Goal: Use online tool/utility: Utilize a website feature to perform a specific function

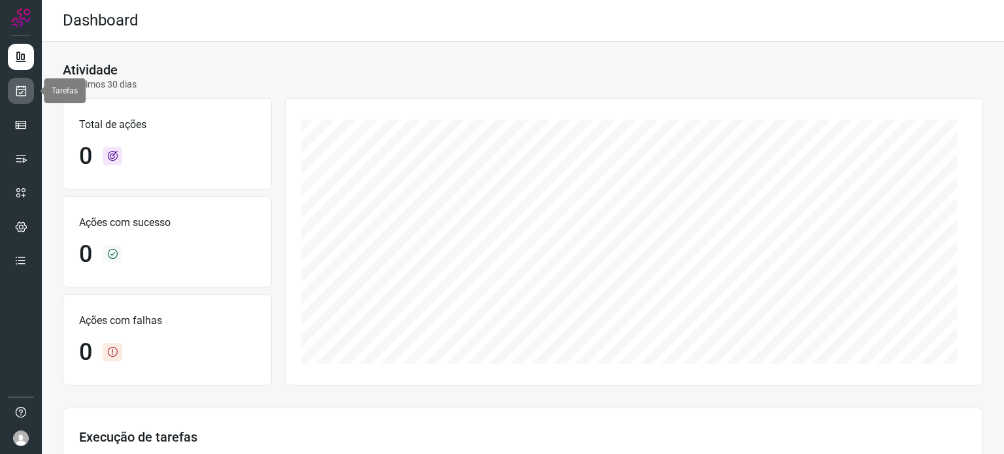
click at [16, 86] on icon at bounding box center [21, 90] width 14 height 13
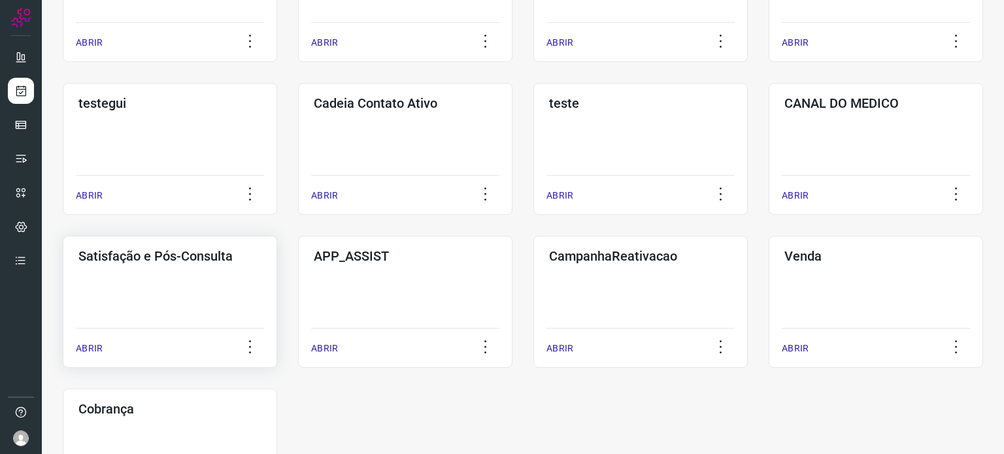
click at [298, 306] on div "Satisfação e Pós-Consulta ABRIR" at bounding box center [405, 302] width 214 height 132
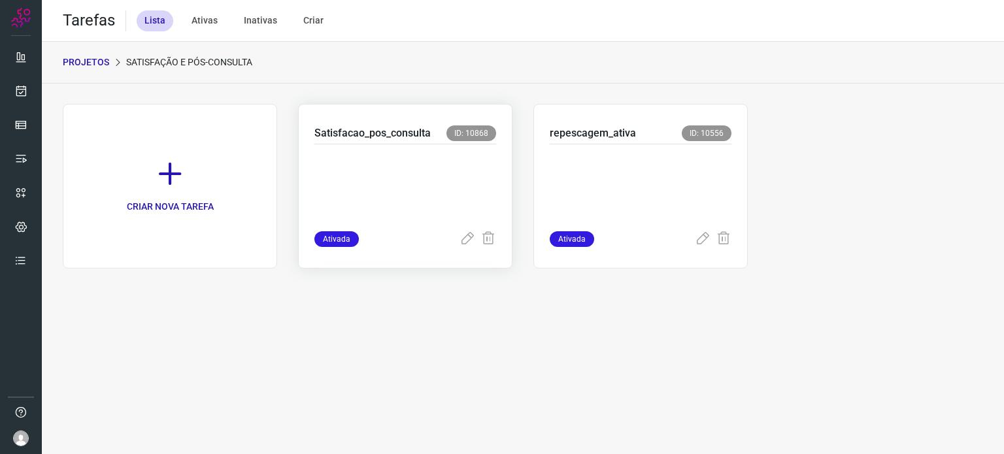
click at [379, 156] on p at bounding box center [405, 184] width 182 height 65
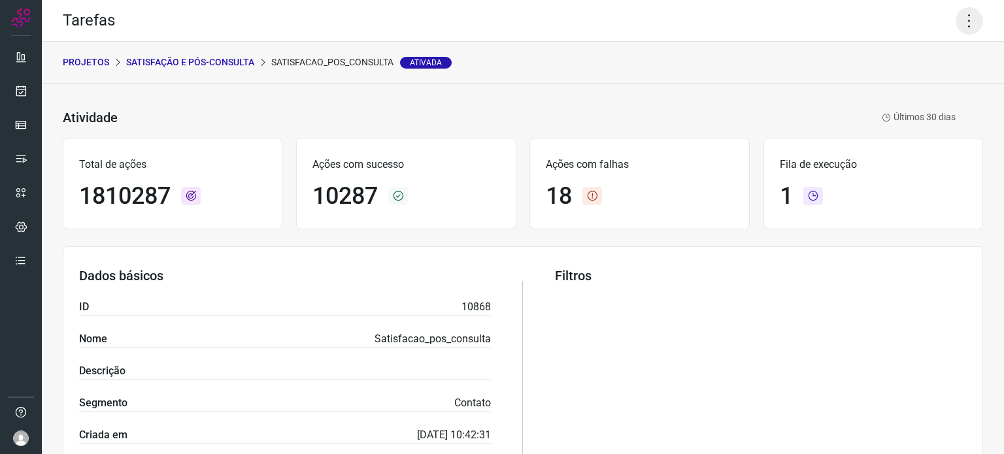
click at [956, 29] on icon at bounding box center [969, 20] width 27 height 27
click at [902, 87] on li "Executar" at bounding box center [913, 85] width 119 height 21
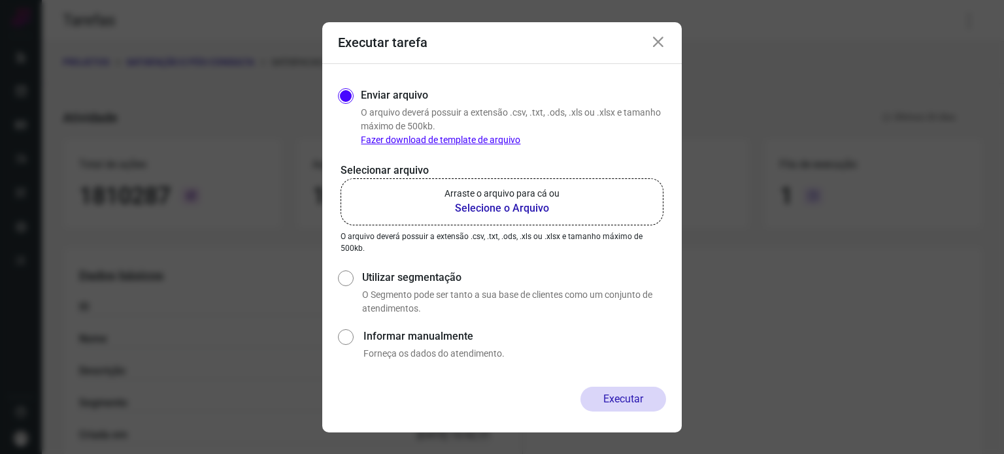
click at [555, 195] on p "Arraste o arquivo para cá ou" at bounding box center [502, 194] width 115 height 14
click at [0, 0] on input "Arraste o arquivo para cá ou Selecione o Arquivo" at bounding box center [0, 0] width 0 height 0
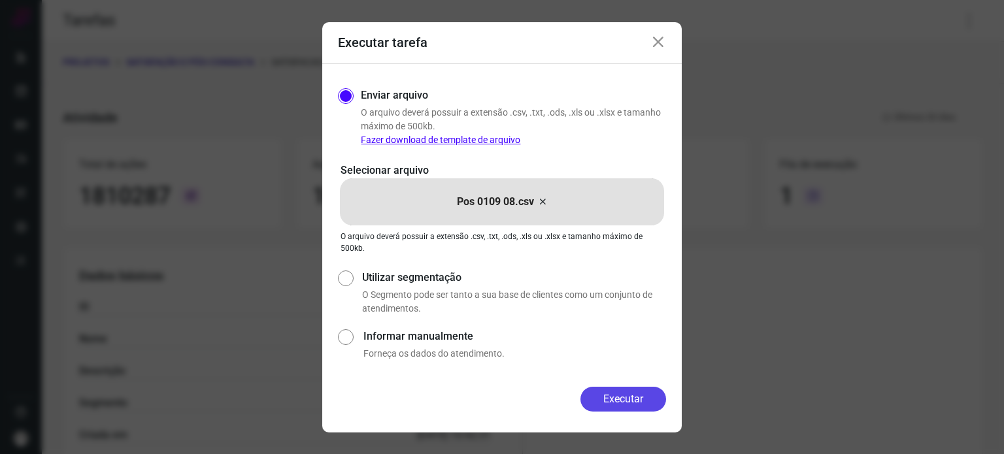
click at [621, 403] on button "Executar" at bounding box center [623, 399] width 86 height 25
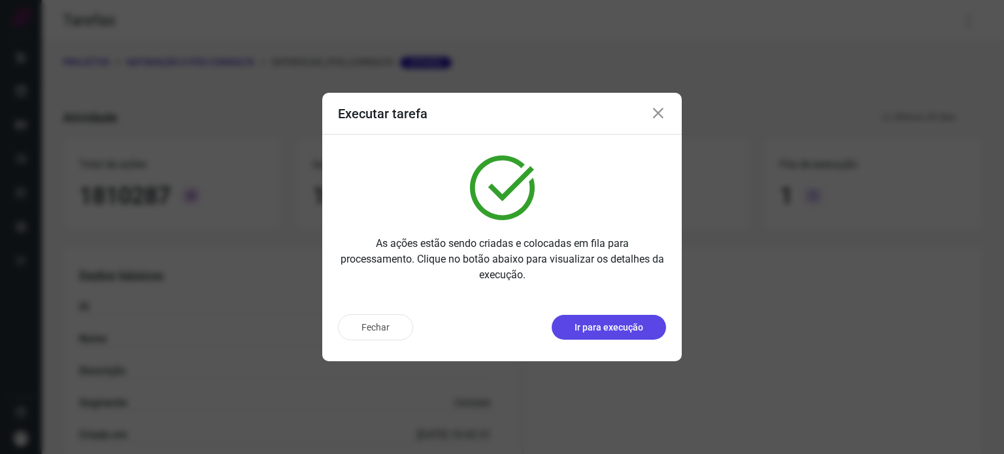
click at [622, 328] on p "Ir para execução" at bounding box center [609, 328] width 69 height 14
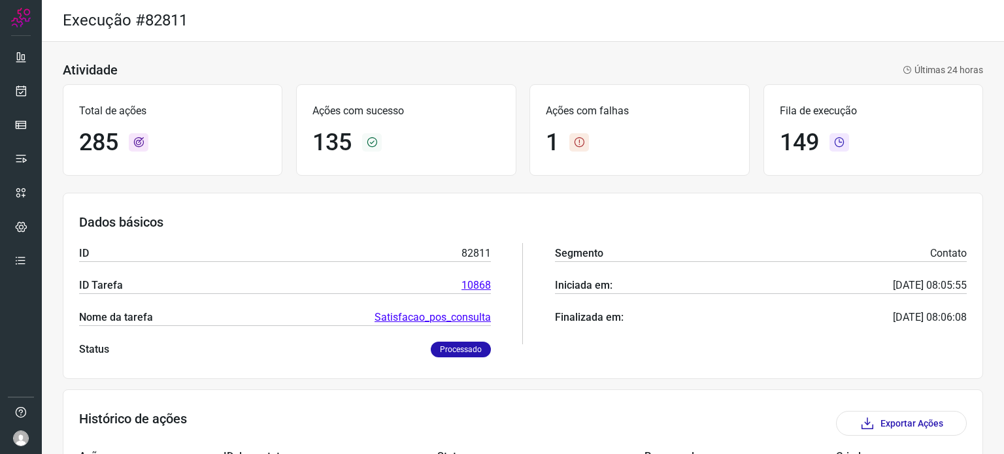
click at [479, 78] on div "Total de ações 285 Ações com sucesso 135 Ações com falhas 1 Fila de execução 149" at bounding box center [523, 130] width 920 height 105
